Goal: Use online tool/utility: Use online tool/utility

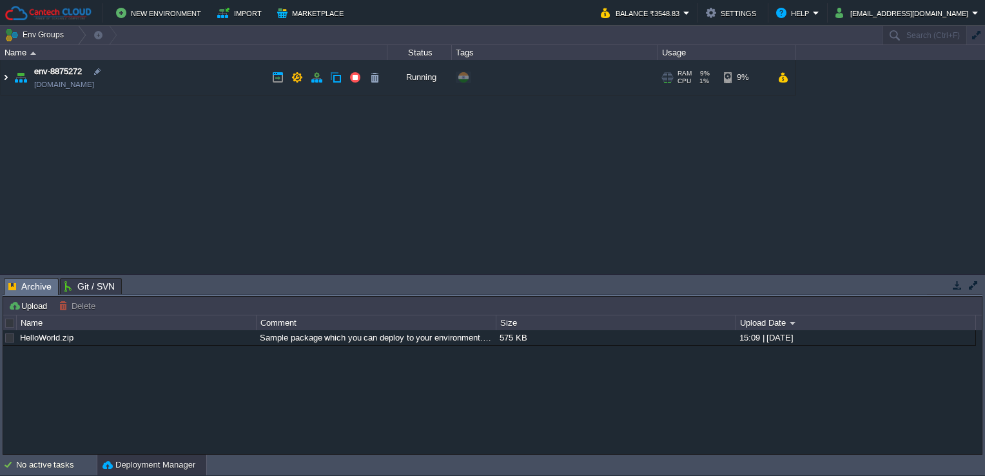
click at [9, 79] on img at bounding box center [6, 77] width 10 height 35
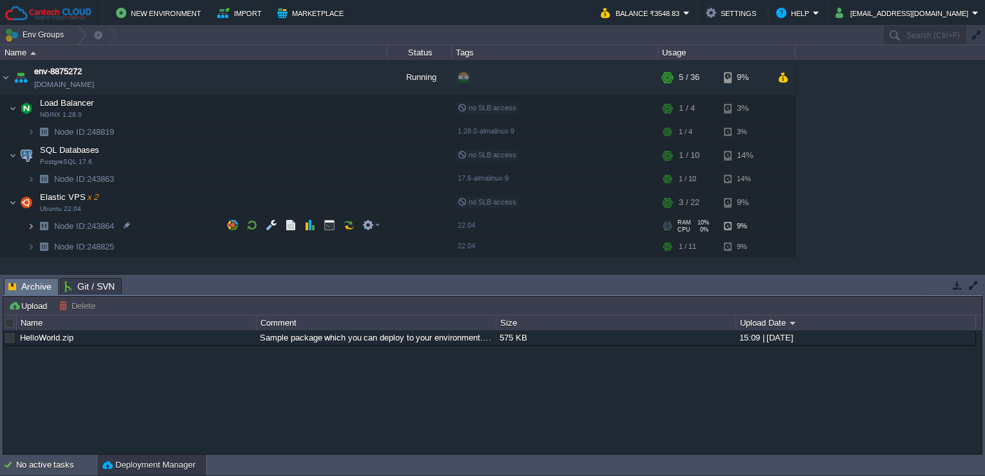
click at [32, 227] on img at bounding box center [31, 226] width 8 height 20
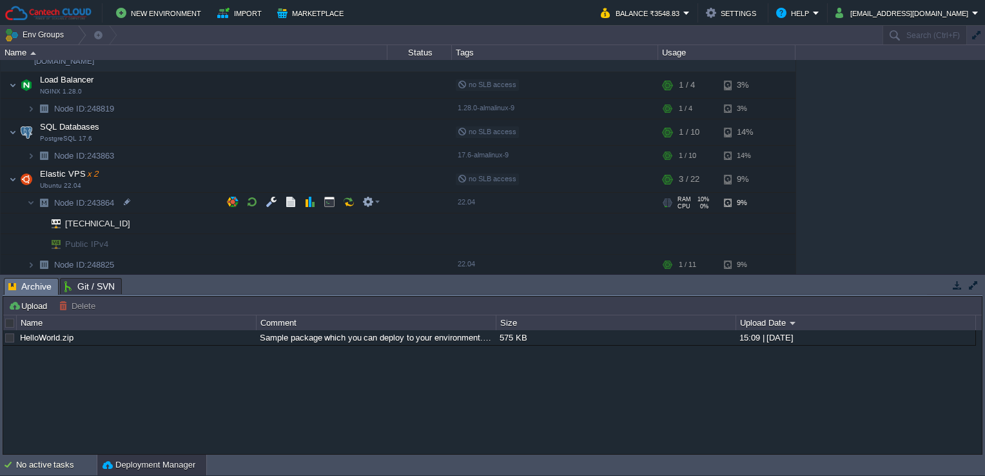
scroll to position [23, 0]
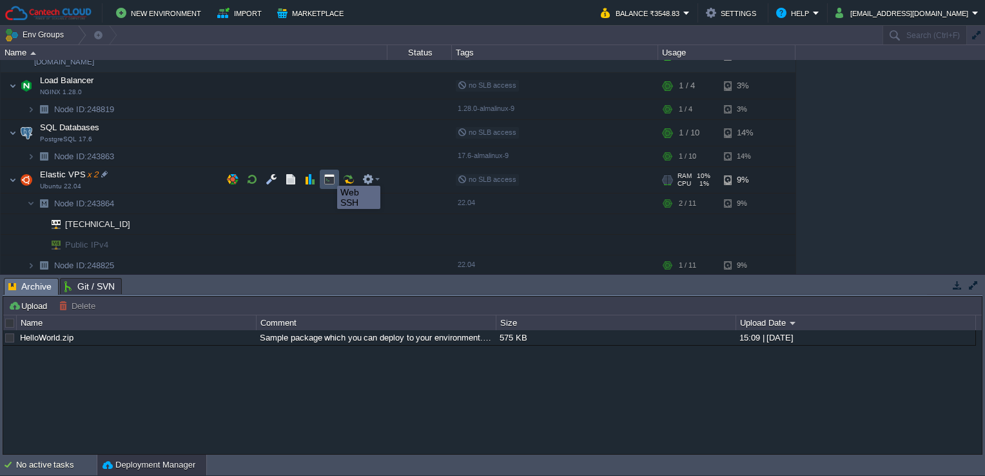
click at [327, 174] on button "button" at bounding box center [329, 179] width 12 height 12
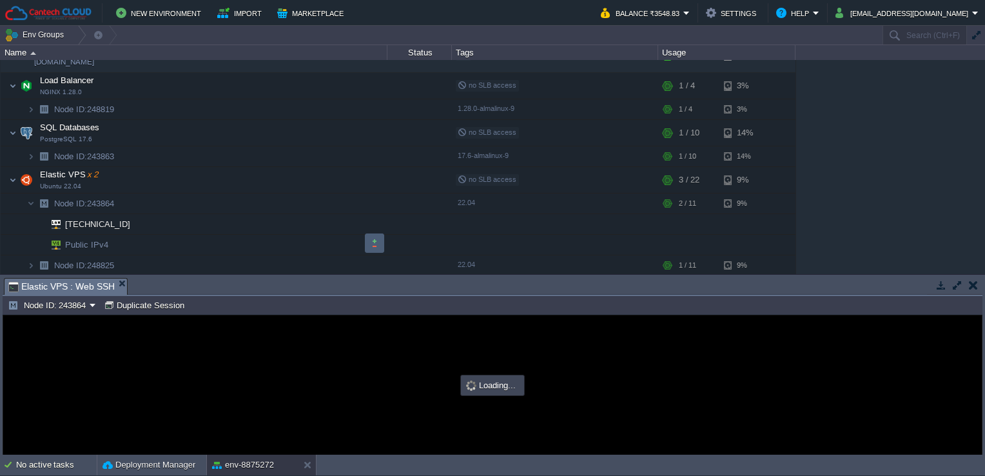
scroll to position [0, 0]
type input "#000000"
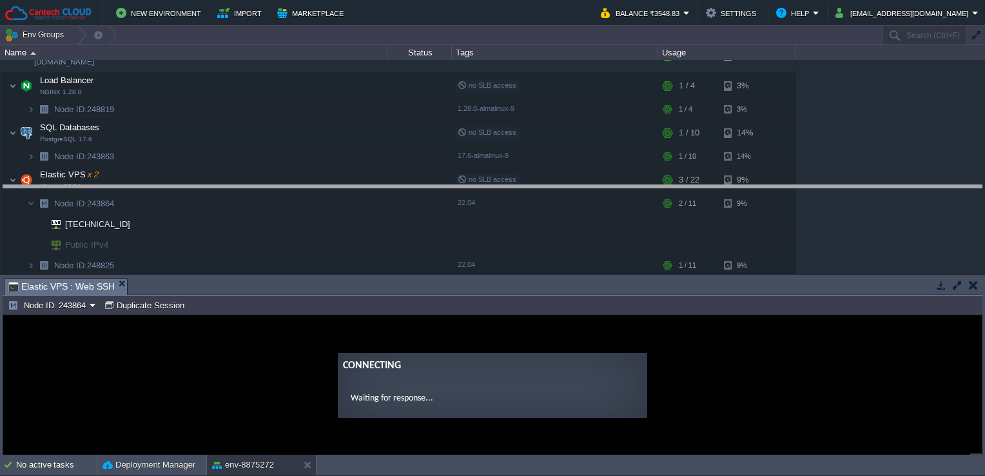
drag, startPoint x: 407, startPoint y: 293, endPoint x: 425, endPoint y: 191, distance: 103.4
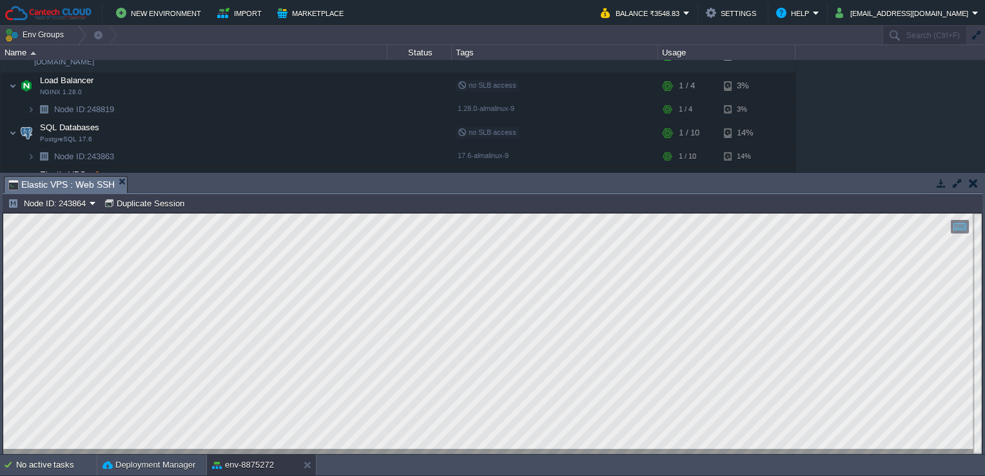
click at [3, 213] on html "Copy: Ctrl + Shift + C Paste: Ctrl + V Settings: Ctrl + Shift + Alt 0" at bounding box center [492, 213] width 978 height 0
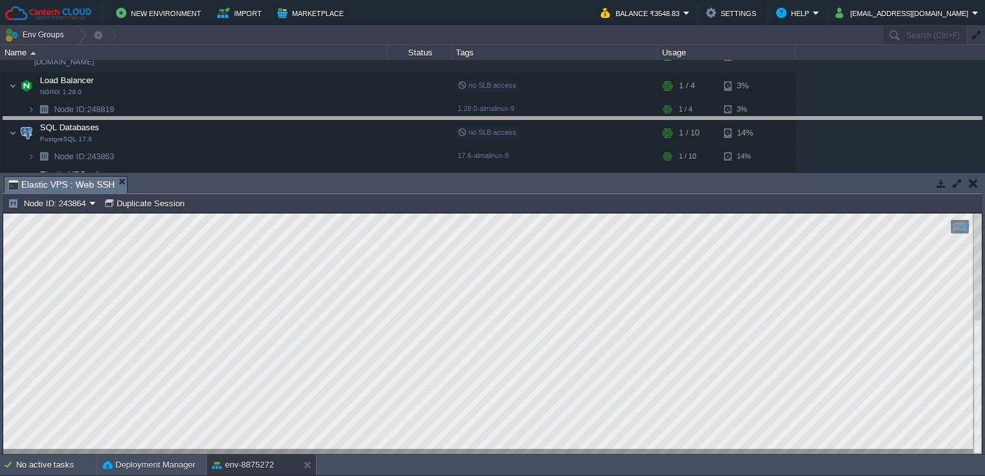
drag, startPoint x: 316, startPoint y: 189, endPoint x: 327, endPoint y: 106, distance: 83.8
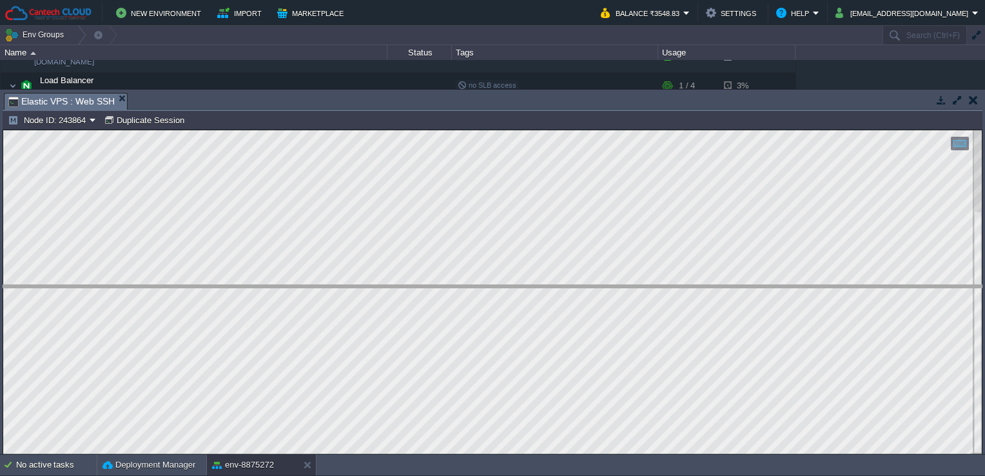
drag, startPoint x: 394, startPoint y: 102, endPoint x: 344, endPoint y: 409, distance: 310.2
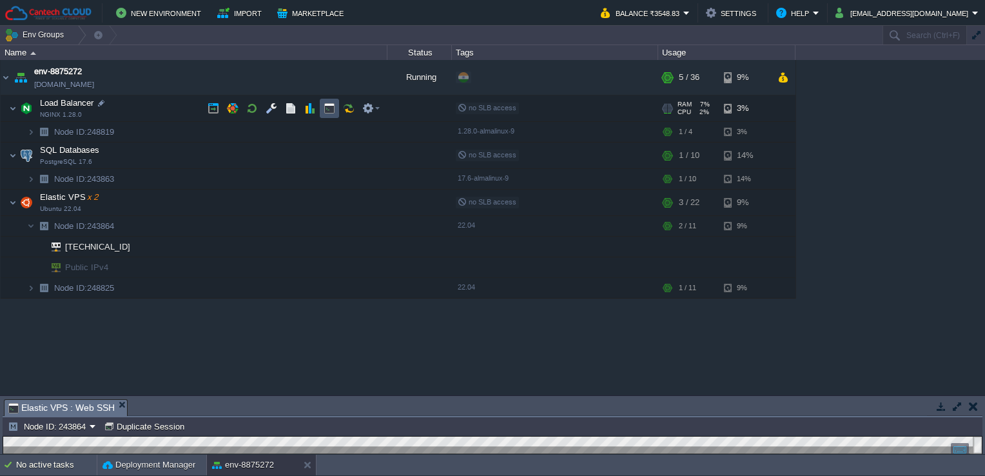
click at [327, 110] on button "button" at bounding box center [329, 108] width 12 height 12
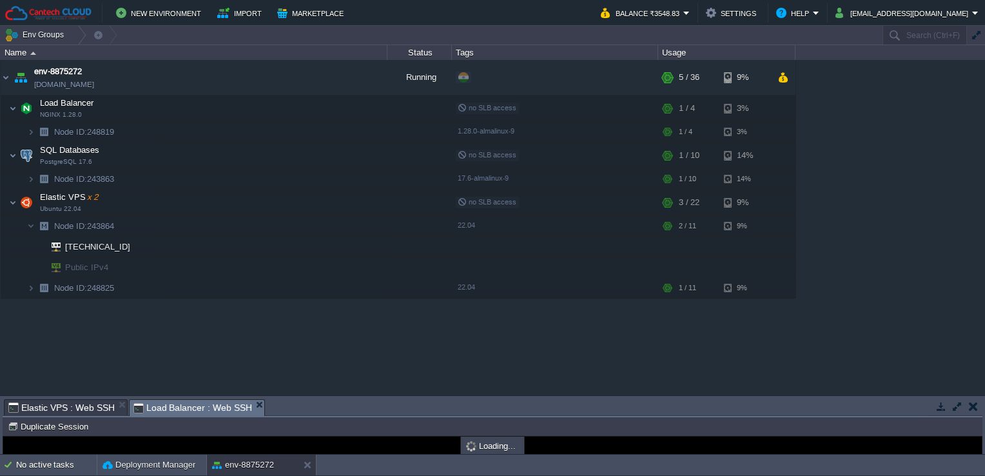
click at [218, 411] on span "Load Balancer : Web SSH" at bounding box center [192, 407] width 119 height 16
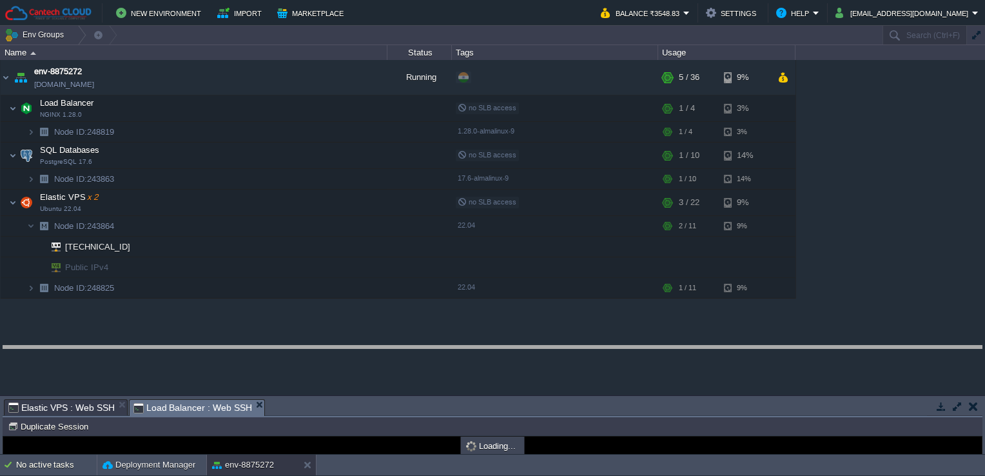
type input "#000000"
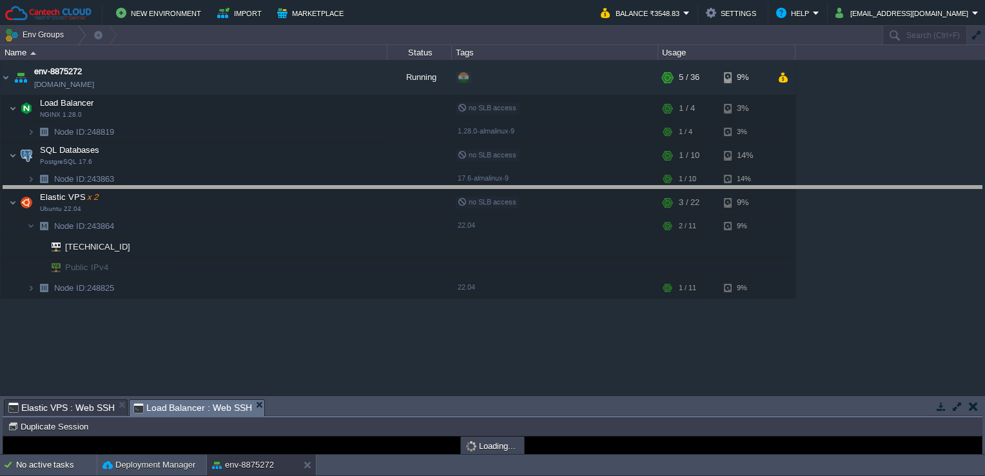
drag, startPoint x: 372, startPoint y: 414, endPoint x: 370, endPoint y: 201, distance: 213.3
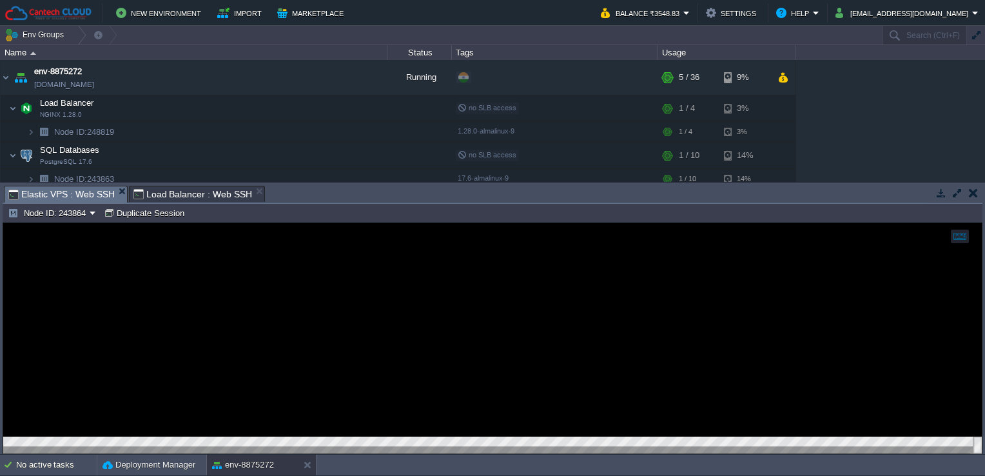
click at [85, 189] on span "Elastic VPS : Web SSH" at bounding box center [61, 194] width 106 height 16
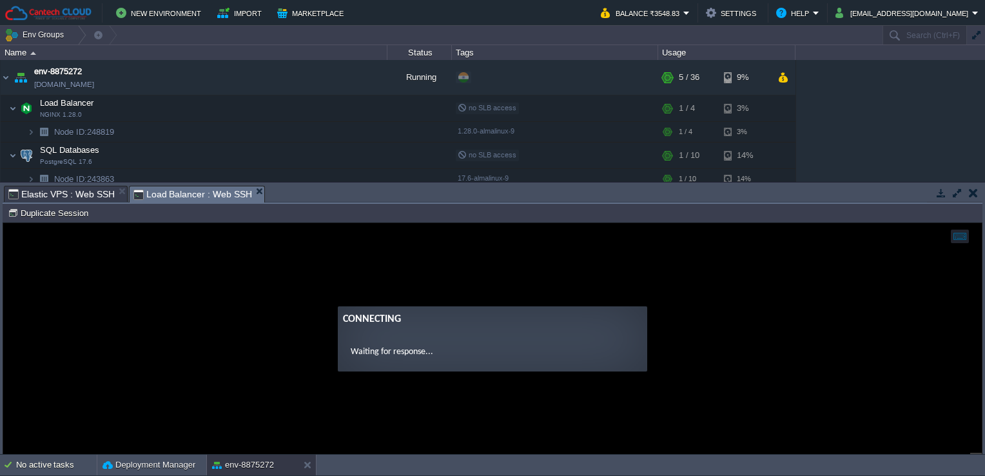
click at [188, 189] on span "Load Balancer : Web SSH" at bounding box center [192, 194] width 119 height 16
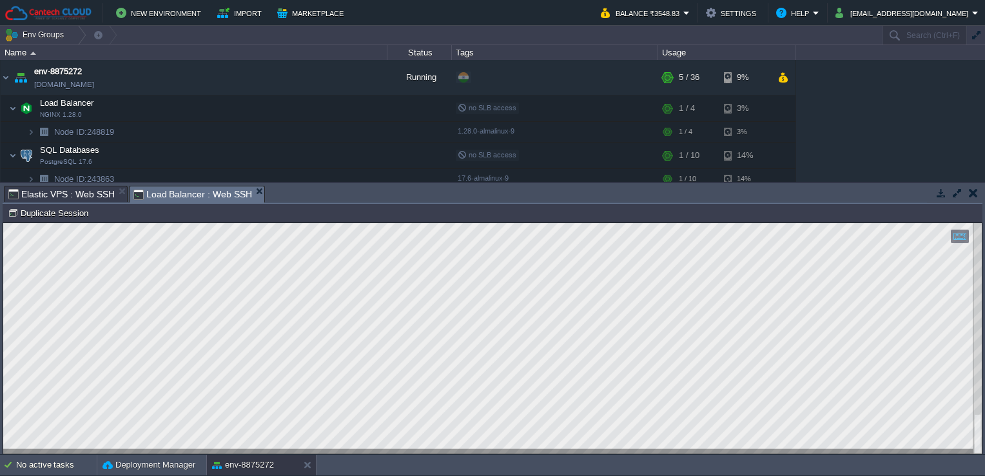
drag, startPoint x: 296, startPoint y: 204, endPoint x: 297, endPoint y: 197, distance: 6.6
click at [297, 197] on div "Tasks Activity Log Archive Git / SVN Elastic VPS : Web SSH Load Balancer : Web …" at bounding box center [492, 317] width 985 height 271
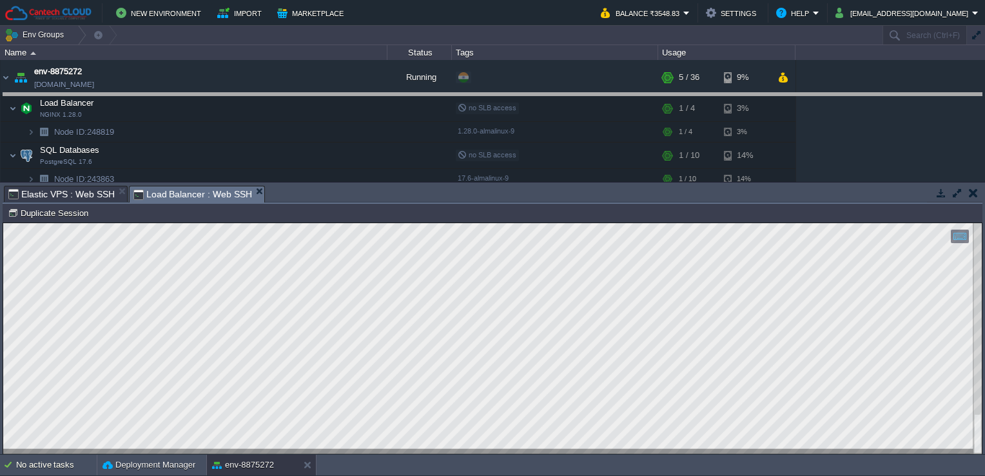
drag, startPoint x: 297, startPoint y: 197, endPoint x: 307, endPoint y: 48, distance: 149.8
click at [307, 48] on body "New Environment Import Marketplace Bonus ₹0.00 Upgrade Account Balance ₹3548.83…" at bounding box center [492, 238] width 985 height 476
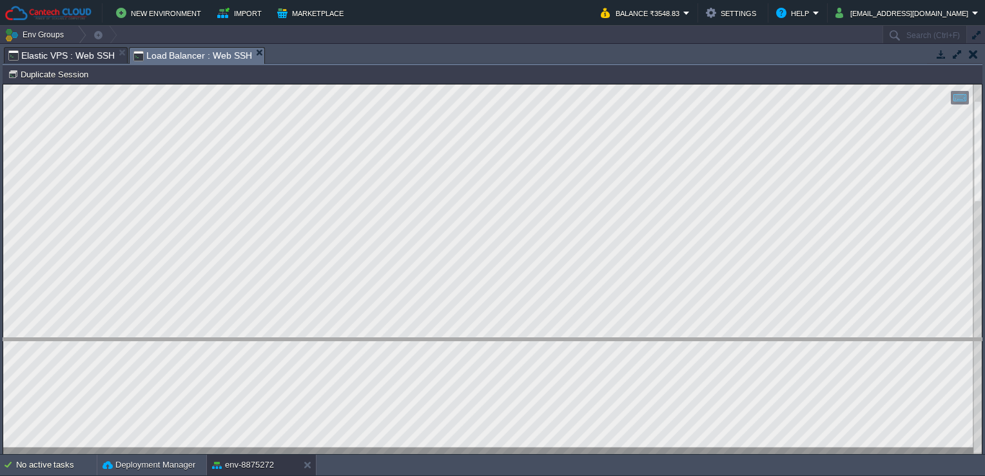
drag, startPoint x: 356, startPoint y: 58, endPoint x: 352, endPoint y: 371, distance: 313.2
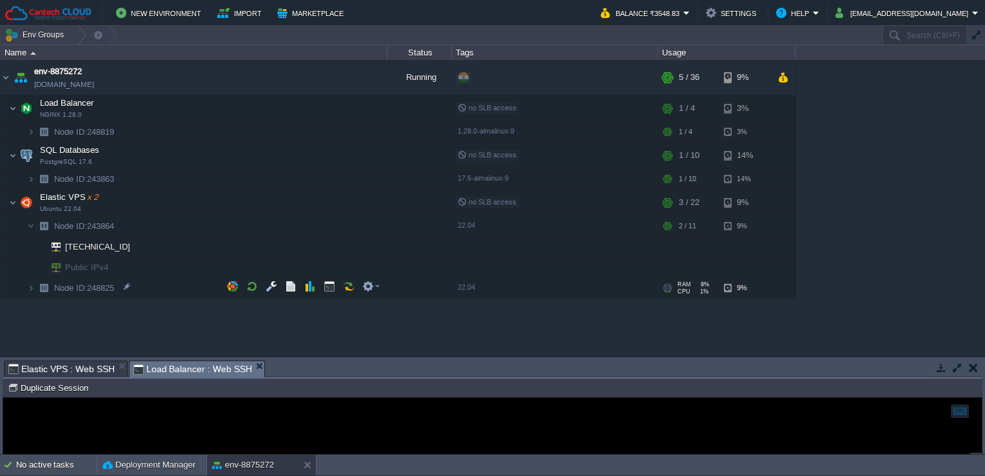
click at [95, 363] on span "Elastic VPS : Web SSH" at bounding box center [61, 368] width 106 height 15
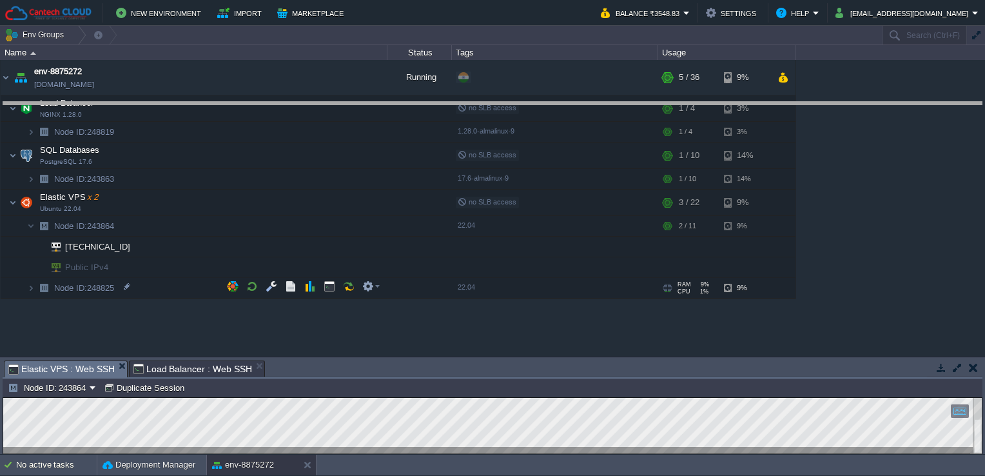
drag, startPoint x: 343, startPoint y: 372, endPoint x: 351, endPoint y: 110, distance: 263.0
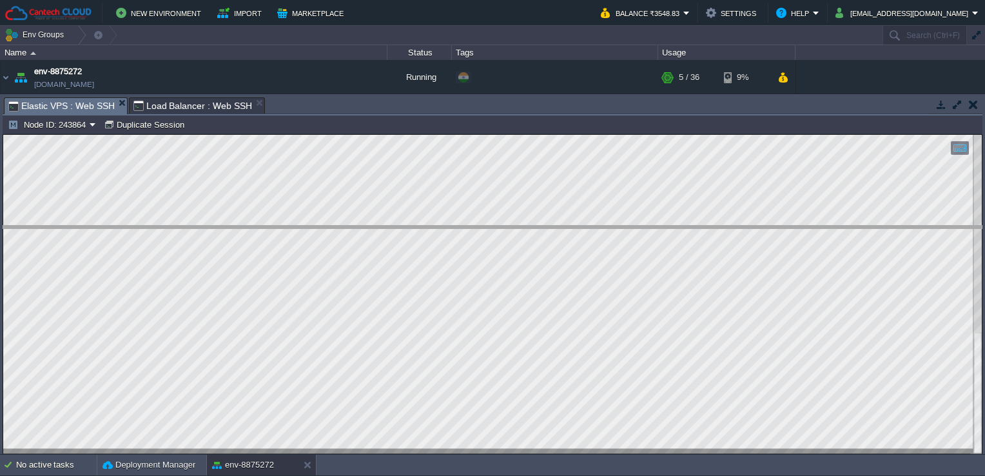
drag, startPoint x: 526, startPoint y: 107, endPoint x: 546, endPoint y: 244, distance: 138.1
